Goal: Transaction & Acquisition: Purchase product/service

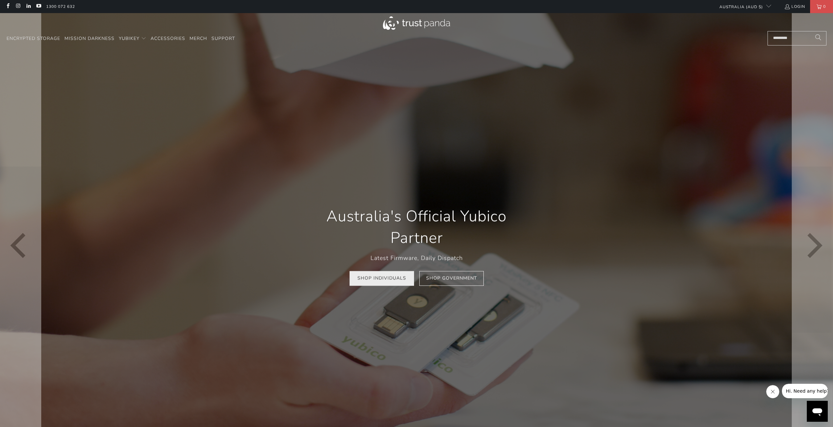
click at [370, 276] on link "Shop Individuals" at bounding box center [382, 278] width 65 height 15
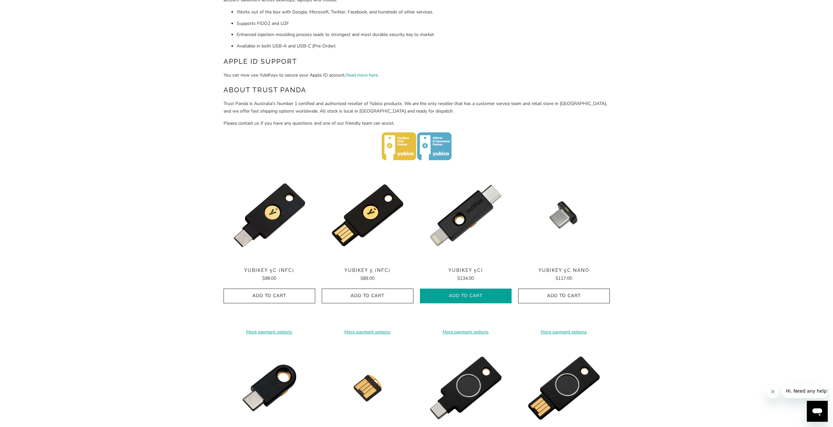
scroll to position [262, 0]
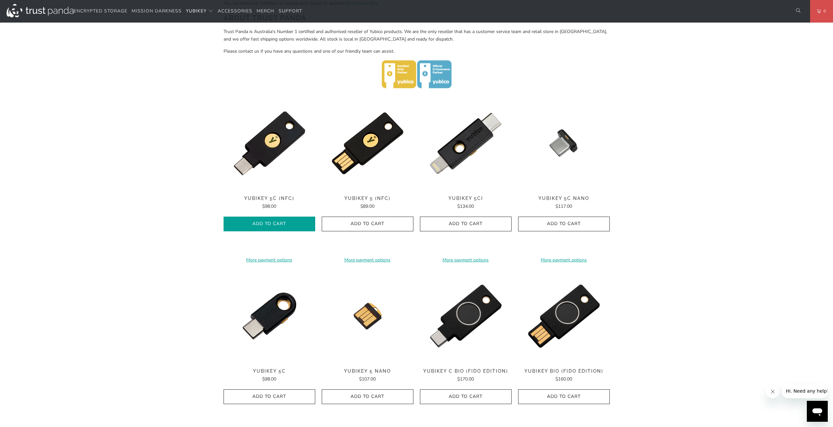
click at [269, 226] on icon "button" at bounding box center [269, 224] width 10 height 10
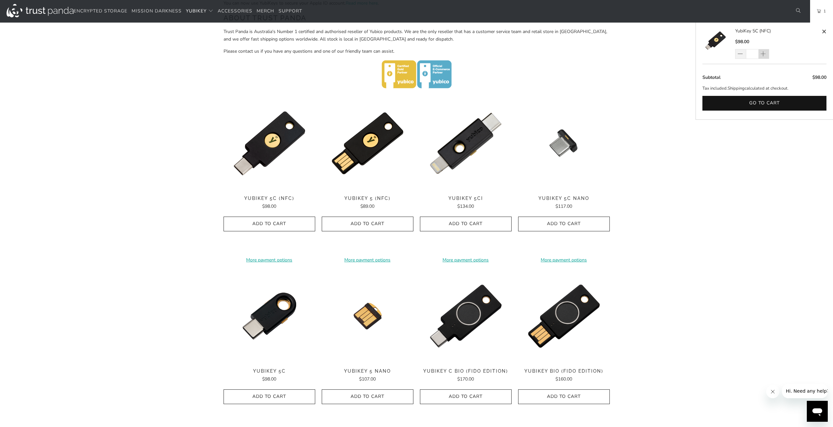
click at [763, 54] on span at bounding box center [763, 54] width 7 height 7
type input "*"
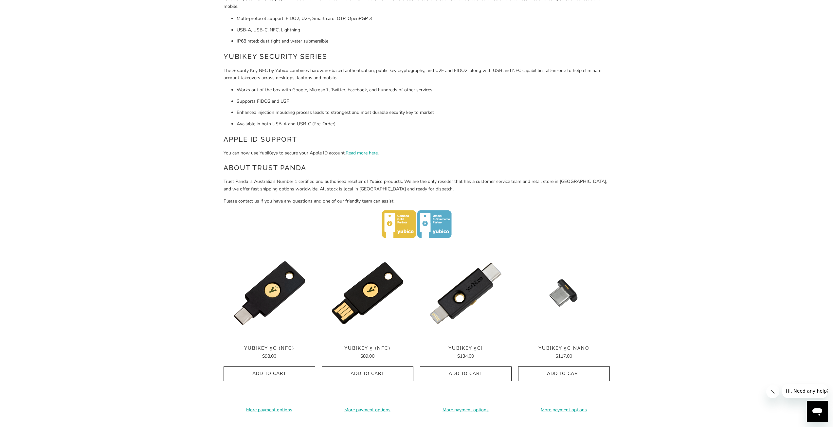
scroll to position [0, 0]
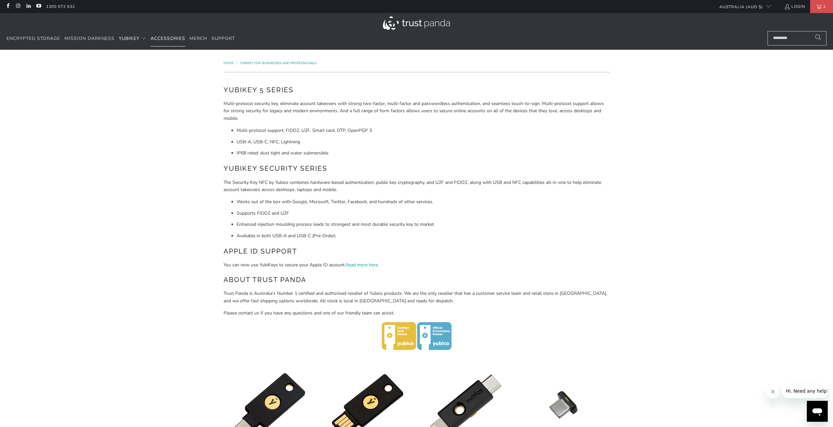
click at [170, 39] on span "Accessories" at bounding box center [168, 38] width 35 height 6
